Goal: Check status: Check status

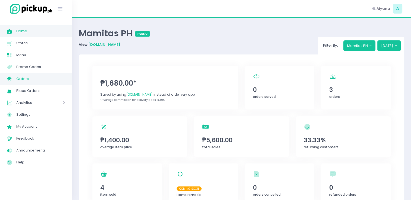
click at [26, 81] on span "Orders" at bounding box center [40, 78] width 49 height 7
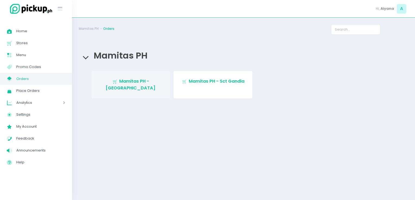
click at [142, 83] on span "Mamitas PH - [GEOGRAPHIC_DATA]" at bounding box center [131, 84] width 50 height 13
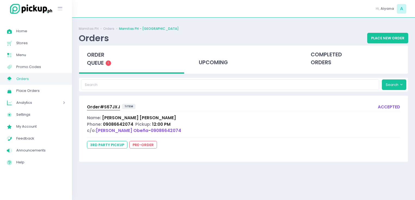
click at [105, 105] on span "Order# S67JXJ" at bounding box center [103, 107] width 33 height 6
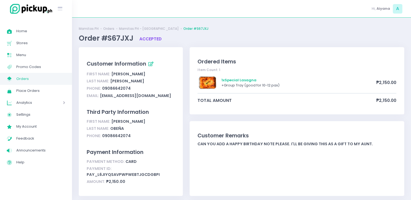
click at [19, 77] on span "Orders" at bounding box center [40, 78] width 49 height 7
